Goal: Task Accomplishment & Management: Use online tool/utility

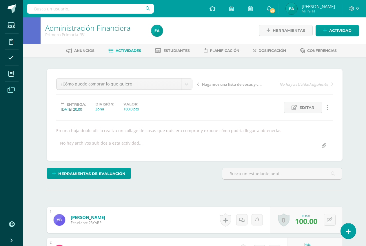
click at [18, 91] on link "Archivos" at bounding box center [12, 90] width 14 height 16
click at [18, 84] on link "Archivos" at bounding box center [12, 90] width 14 height 16
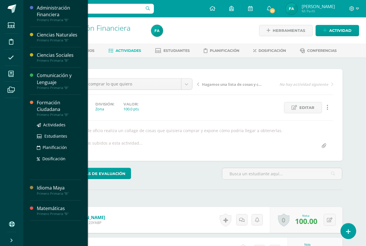
click at [75, 97] on div "Formación Ciudadana Primero Primaria "B" Actividades Estudiantes Planificación …" at bounding box center [55, 138] width 51 height 86
click at [80, 102] on div "Formación Ciudadana" at bounding box center [59, 106] width 44 height 13
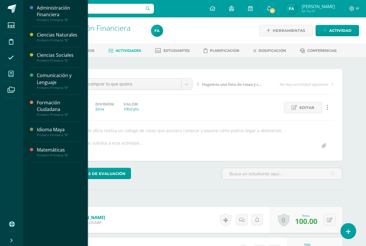
click at [18, 73] on link "Mis cursos" at bounding box center [12, 74] width 14 height 16
click at [83, 68] on div "Administración Financiera Primero Primaria "B" Actividades Estudiantes Planific…" at bounding box center [55, 123] width 65 height 246
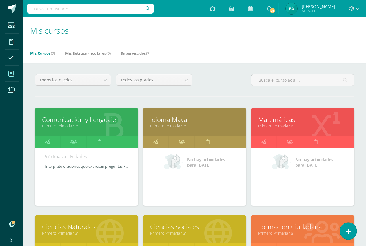
click at [347, 232] on icon at bounding box center [348, 232] width 5 height 7
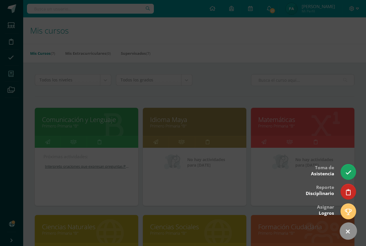
click at [347, 232] on icon at bounding box center [348, 232] width 8 height 8
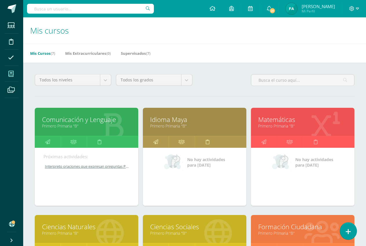
click at [347, 232] on icon at bounding box center [348, 232] width 5 height 7
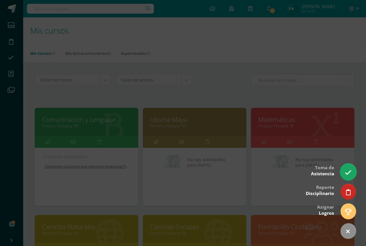
click at [350, 175] on icon at bounding box center [348, 172] width 7 height 7
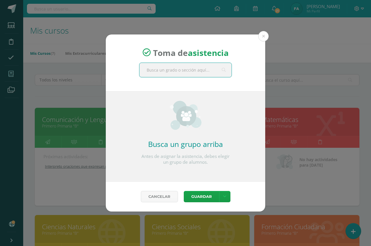
click at [199, 73] on input "text" at bounding box center [186, 70] width 92 height 14
type input "primero b"
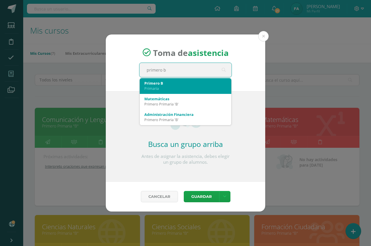
click at [181, 83] on div "Primero B" at bounding box center [185, 83] width 82 height 5
click at [181, 58] on span "Toma de asistencia" at bounding box center [191, 52] width 76 height 11
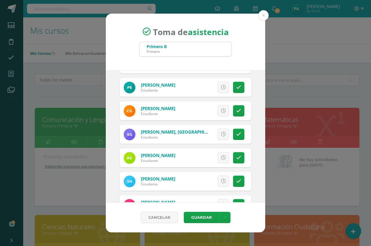
scroll to position [145, 0]
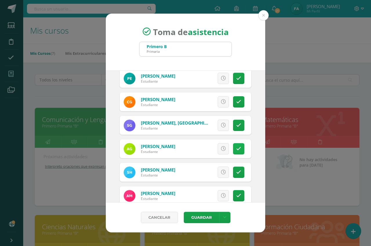
click at [236, 148] on icon at bounding box center [238, 149] width 5 height 5
click at [206, 151] on span "Excusa" at bounding box center [214, 149] width 16 height 11
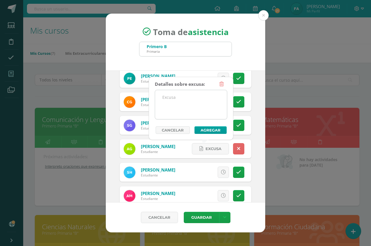
click at [189, 95] on textarea at bounding box center [191, 104] width 72 height 29
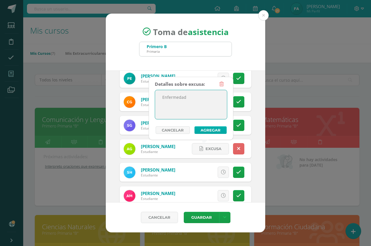
type textarea "Enfermedad"
click at [207, 130] on button "Agregar" at bounding box center [211, 131] width 32 height 8
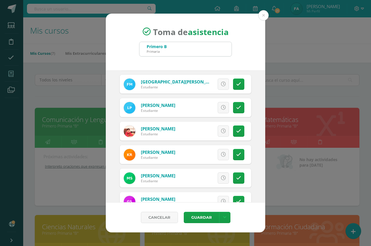
scroll to position [345, 0]
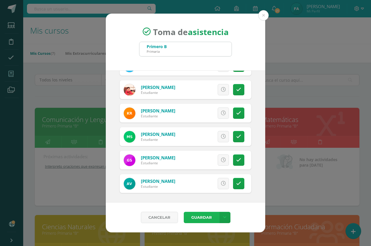
click at [196, 220] on button "Guardar" at bounding box center [201, 217] width 35 height 11
